Goal: Find contact information: Find contact information

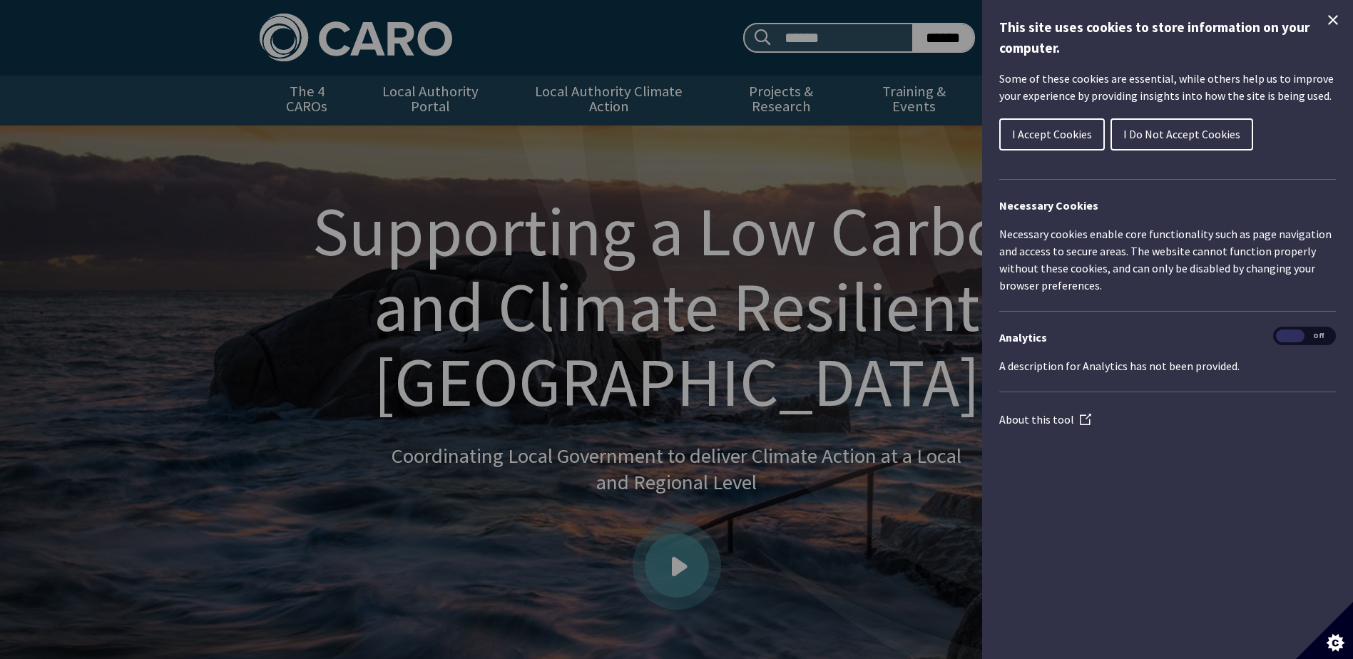
click at [1198, 137] on span "I Do Not Accept Cookies" at bounding box center [1182, 134] width 117 height 14
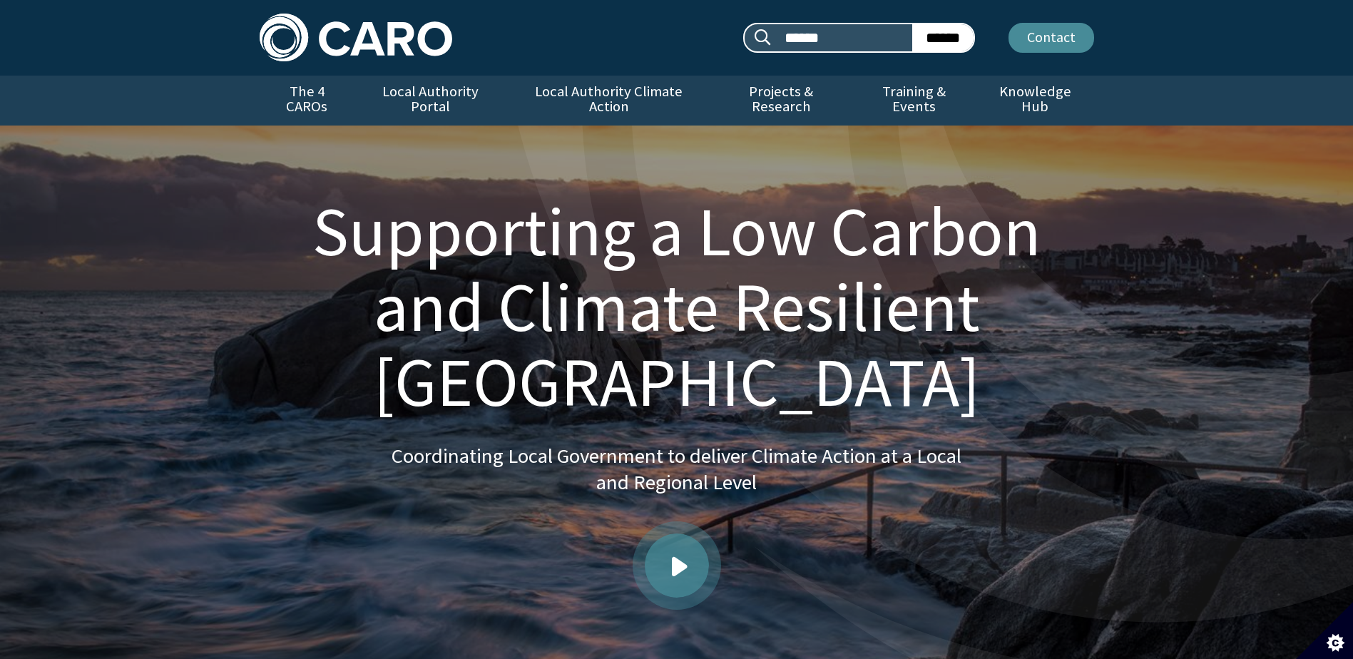
click at [1061, 38] on link "Contact" at bounding box center [1052, 38] width 86 height 30
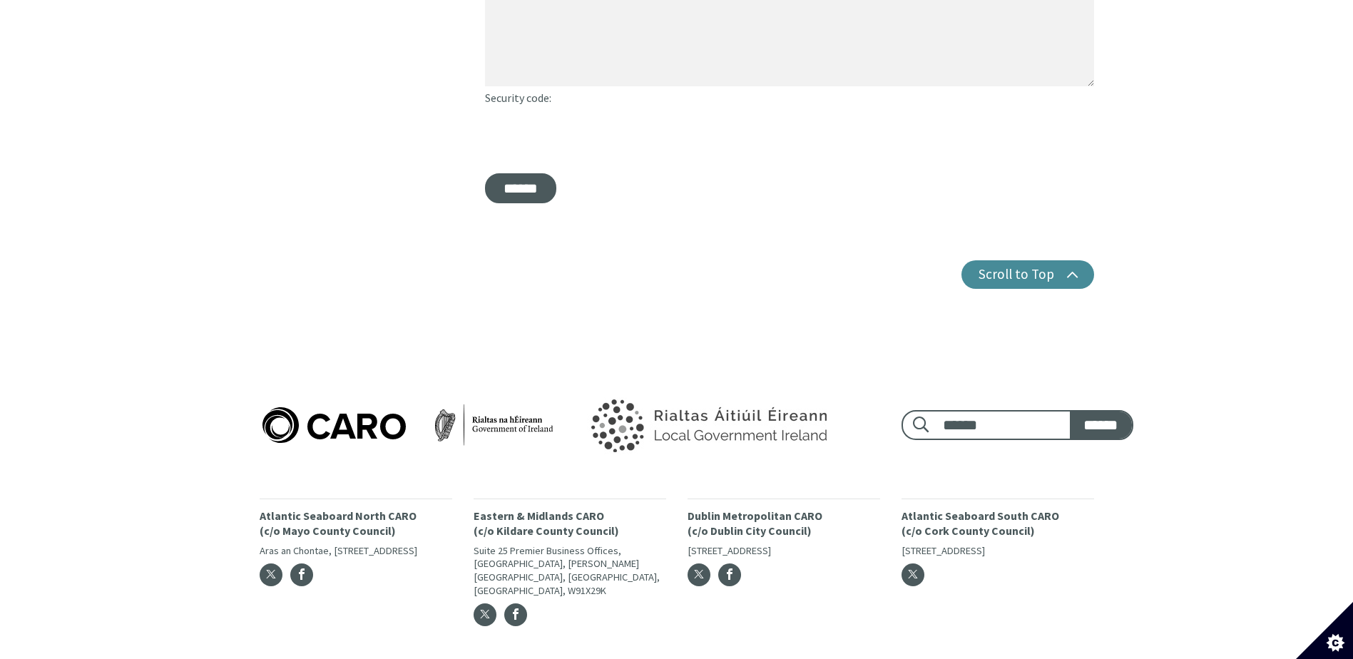
scroll to position [740, 0]
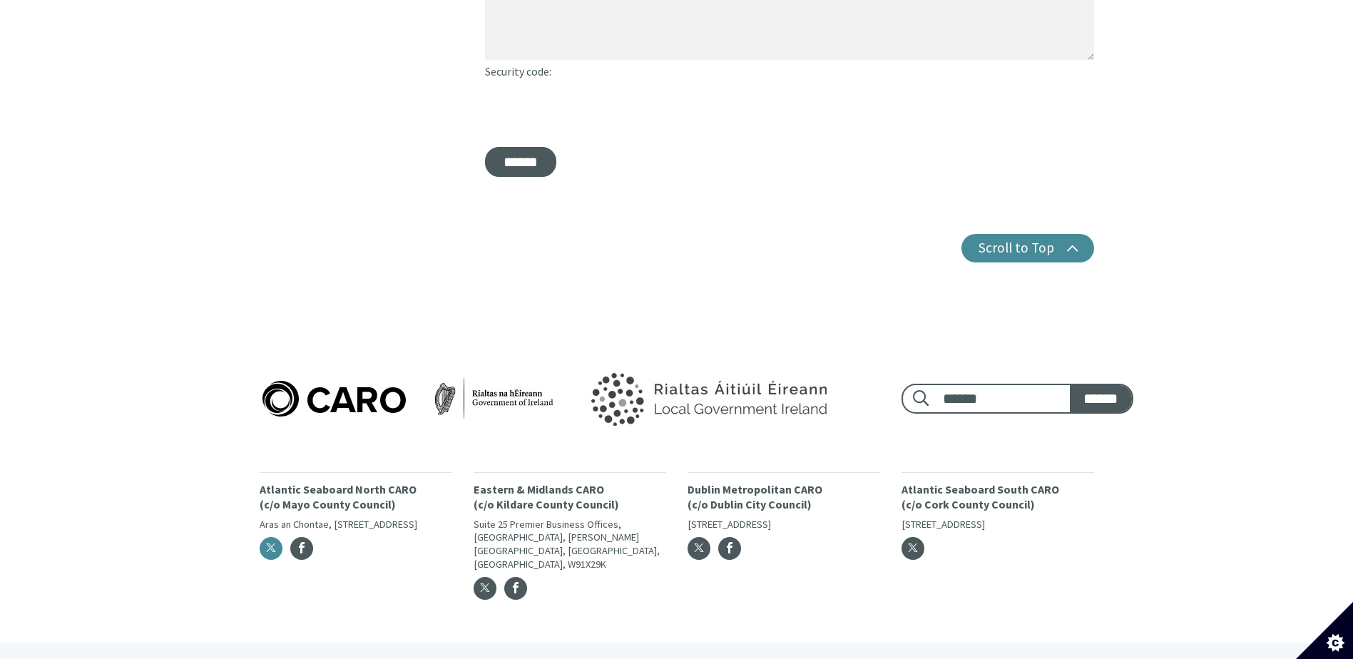
click at [270, 550] on span "Twitter" at bounding box center [270, 547] width 11 height 11
